Goal: Transaction & Acquisition: Purchase product/service

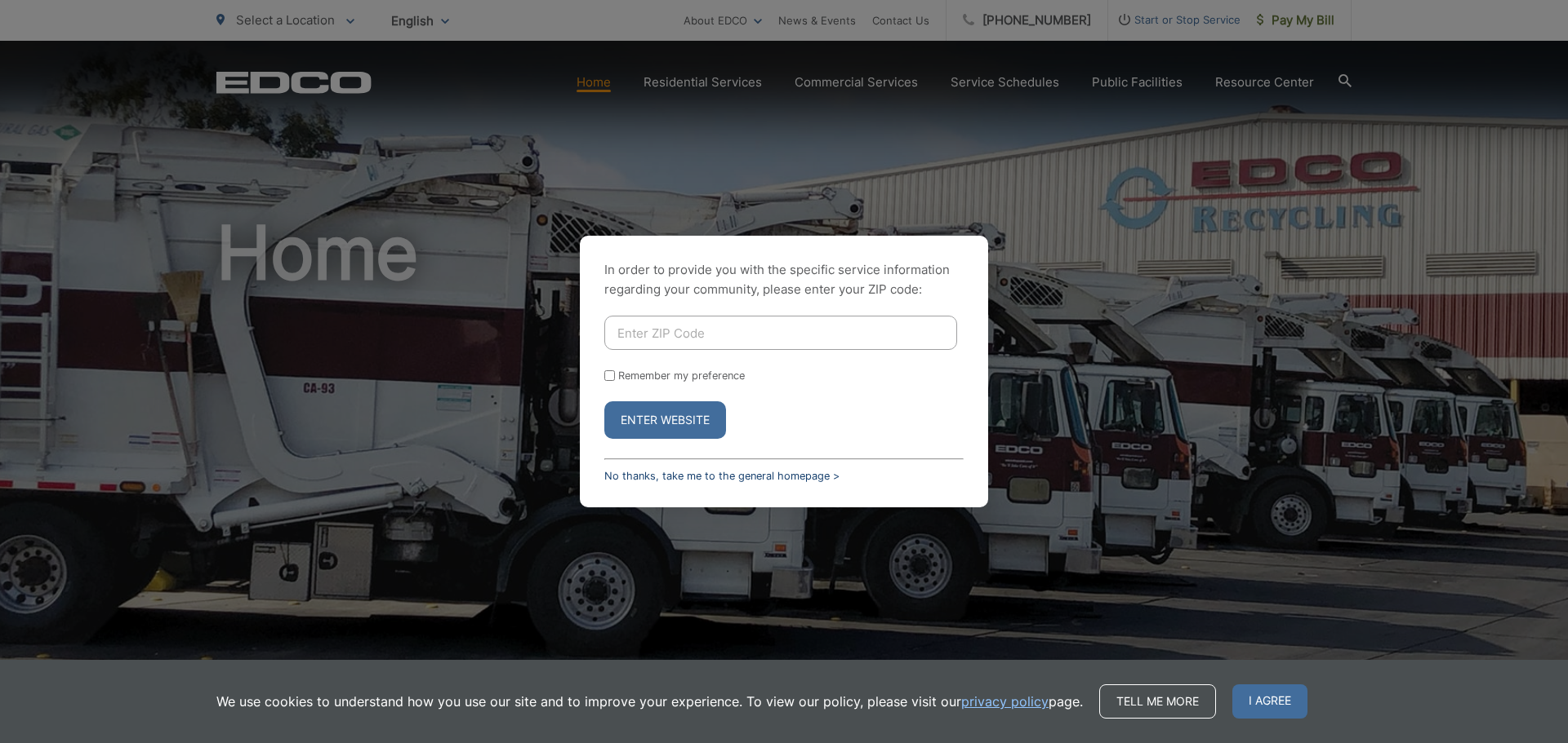
click at [636, 472] on link "No thanks, take me to the general homepage >" at bounding box center [721, 476] width 235 height 13
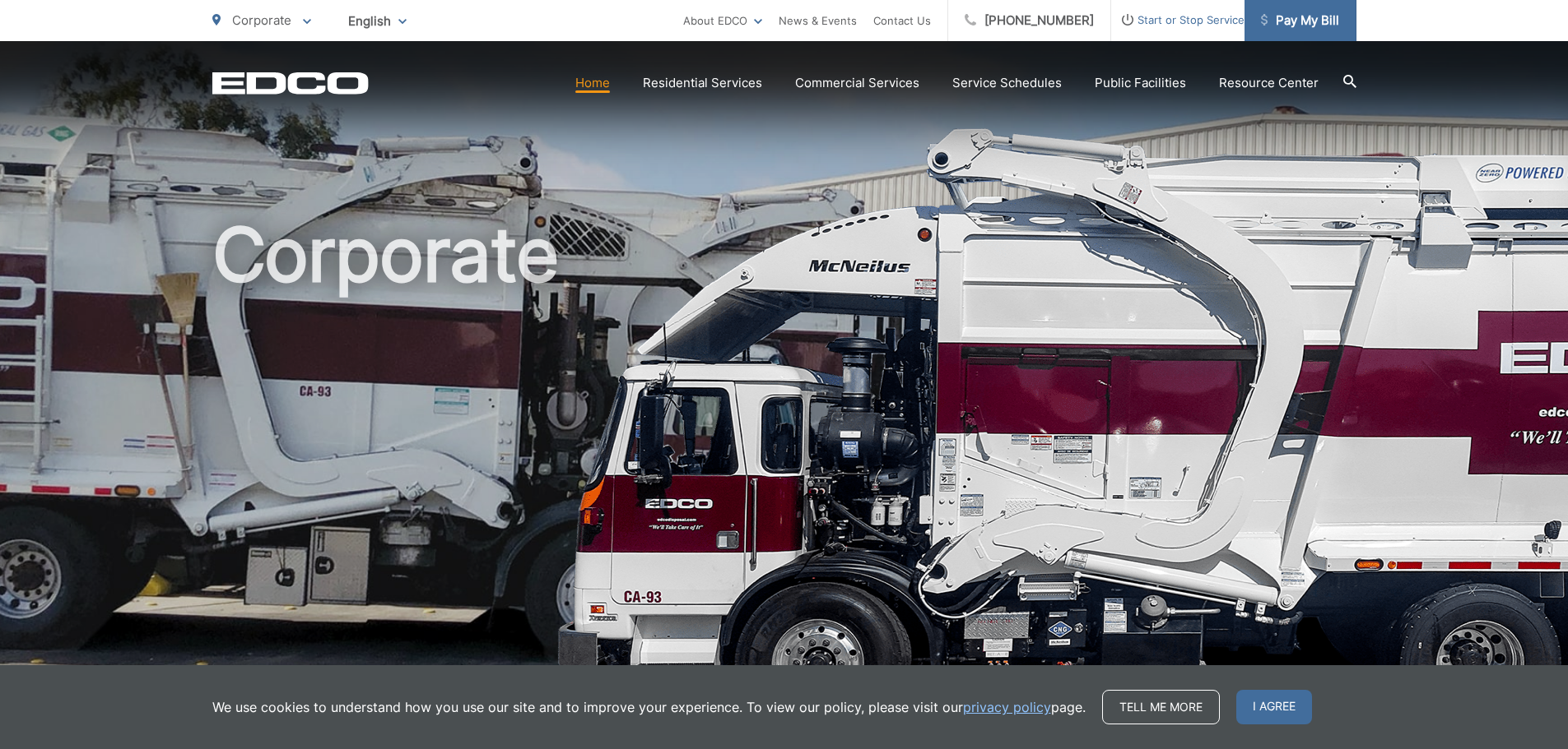
drag, startPoint x: 1312, startPoint y: 16, endPoint x: 1304, endPoint y: 29, distance: 15.3
click at [1312, 16] on span "Pay My Bill" at bounding box center [1300, 20] width 78 height 20
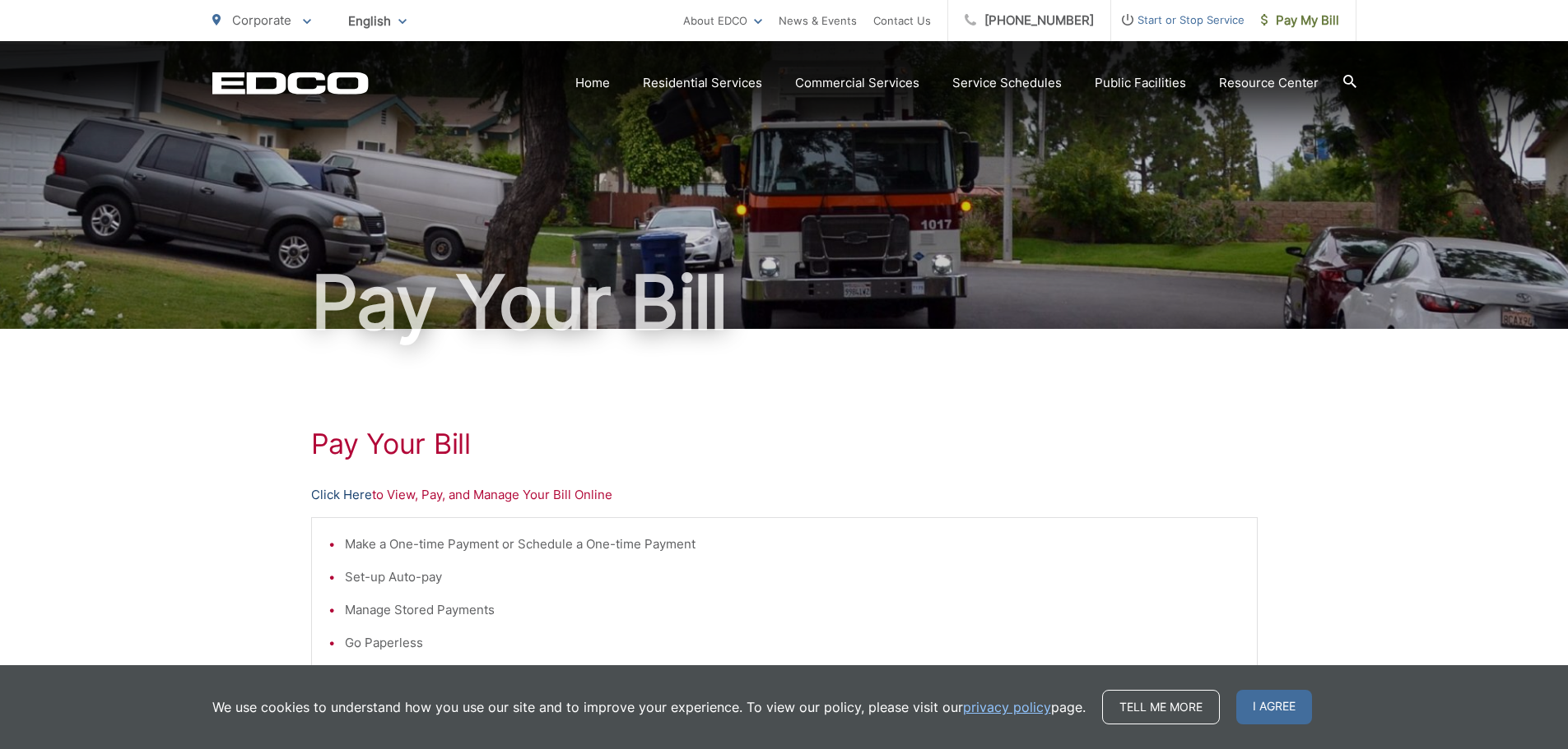
click at [332, 494] on link "Click Here" at bounding box center [342, 495] width 60 height 20
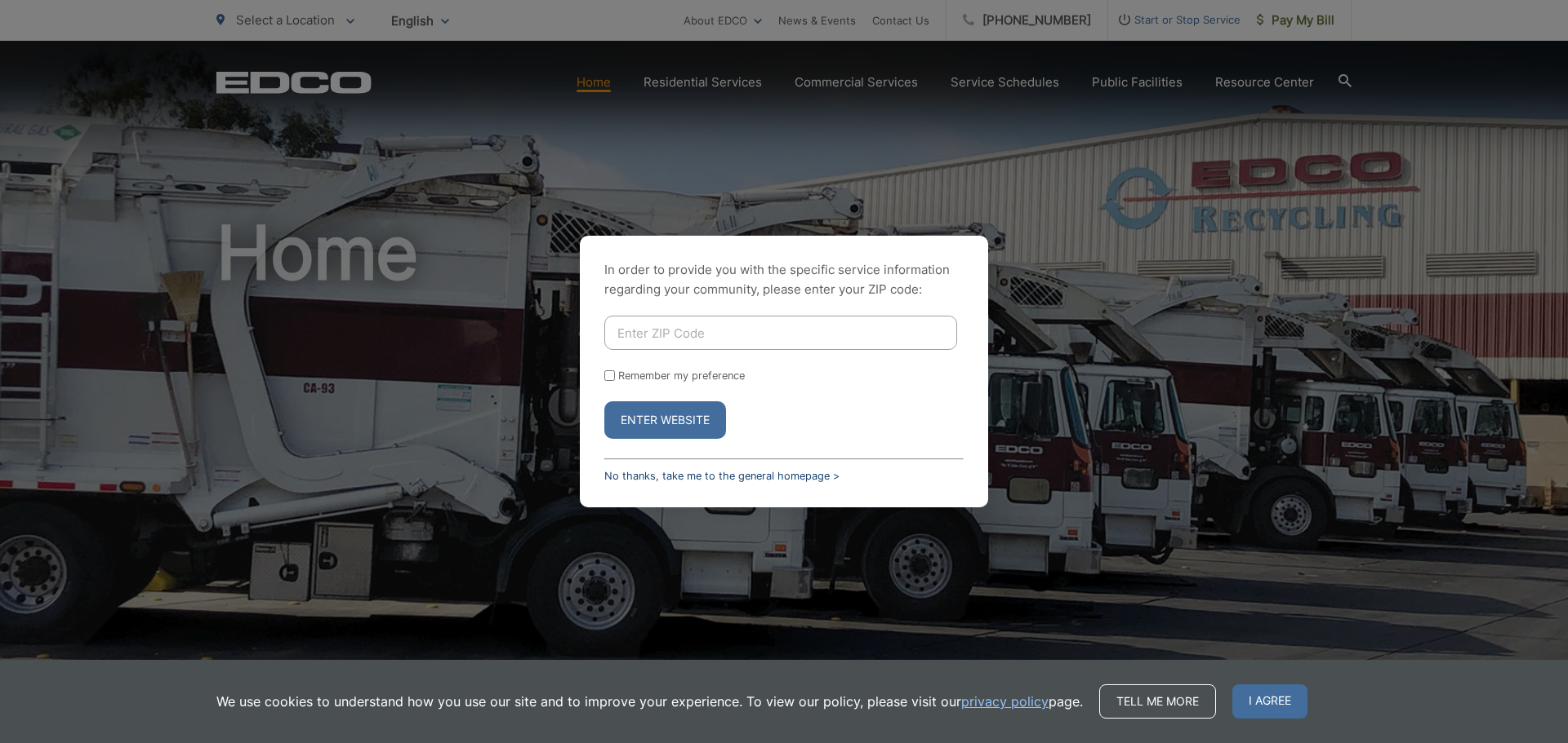
click at [628, 476] on link "No thanks, take me to the general homepage >" at bounding box center [721, 476] width 235 height 13
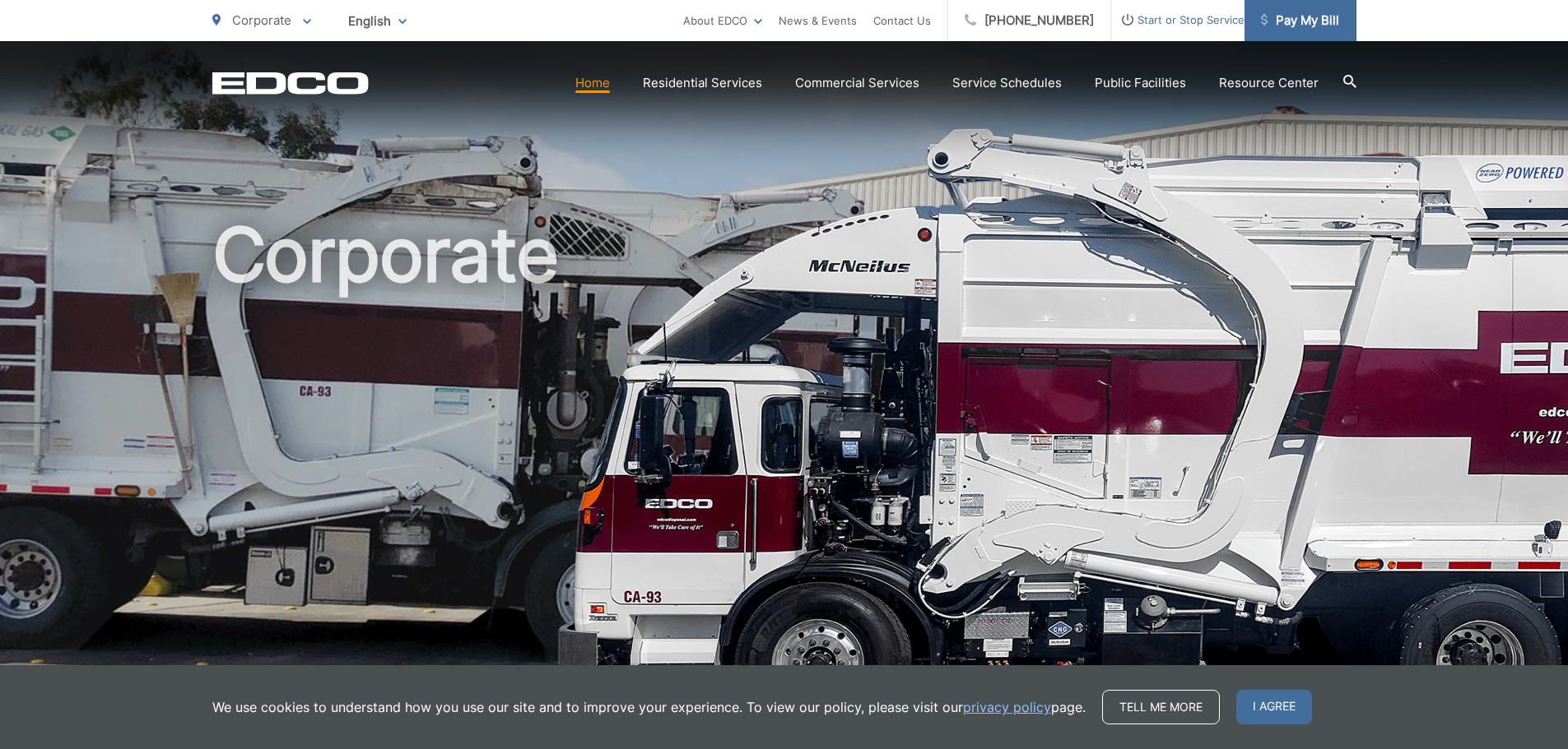
click at [1297, 6] on link "Pay My Bill" at bounding box center [1300, 20] width 112 height 41
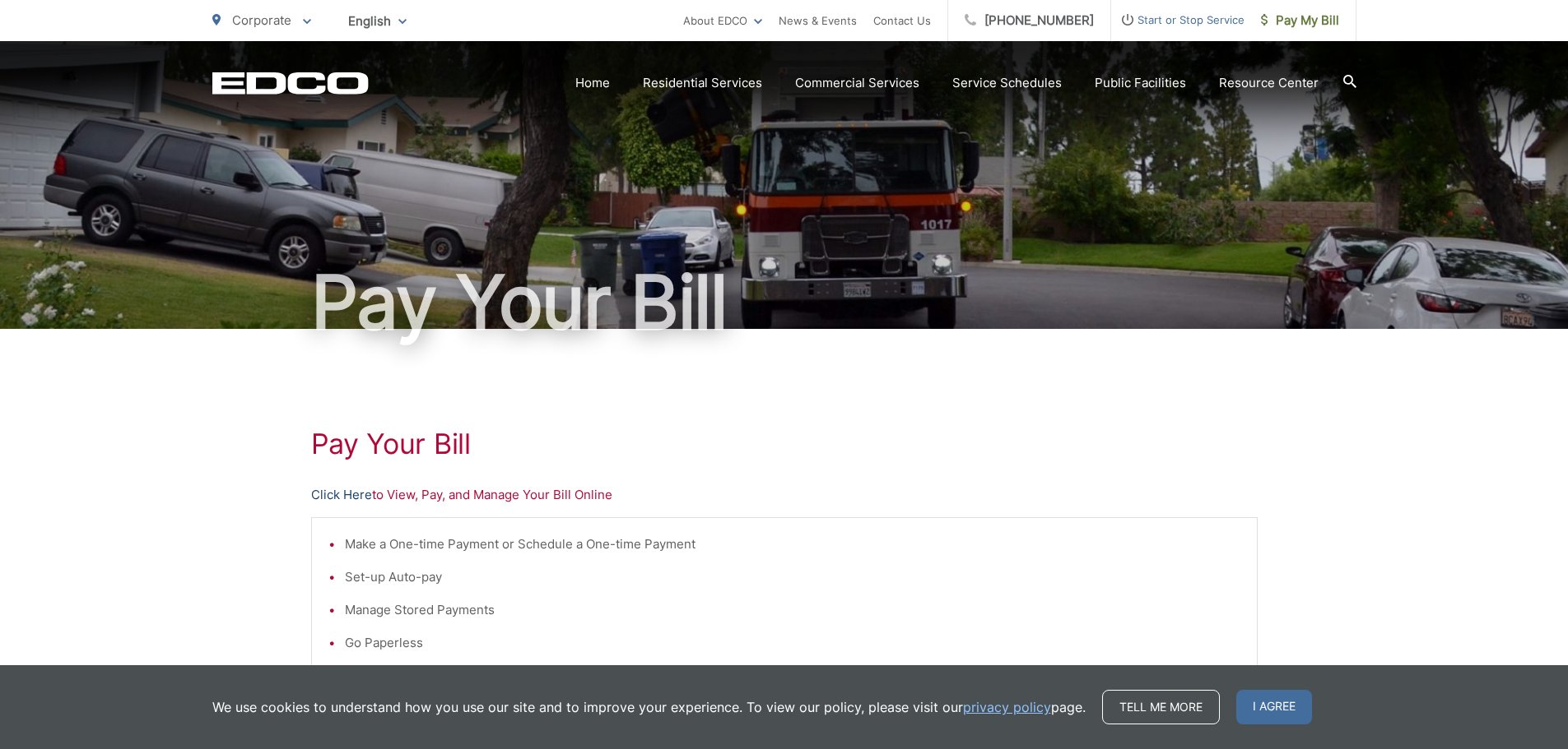
click at [350, 493] on link "Click Here" at bounding box center [342, 495] width 60 height 20
